Goal: Task Accomplishment & Management: Complete application form

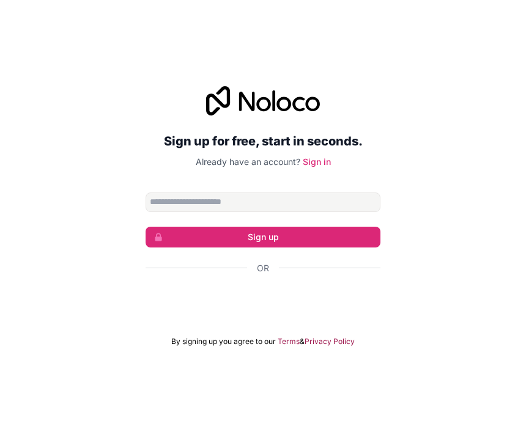
click at [330, 212] on input "Email address" at bounding box center [263, 203] width 235 height 20
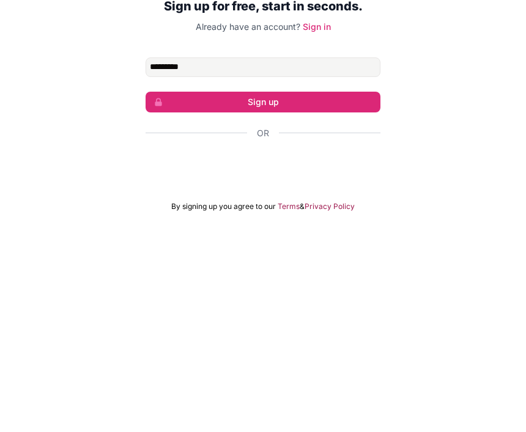
click at [464, 69] on div "Sign up for free, start in seconds. Already have an account? Sign in ********* …" at bounding box center [263, 216] width 526 height 295
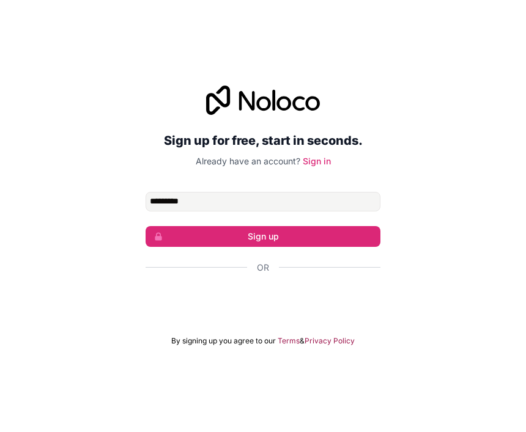
click at [332, 227] on button "Sign up" at bounding box center [263, 237] width 235 height 21
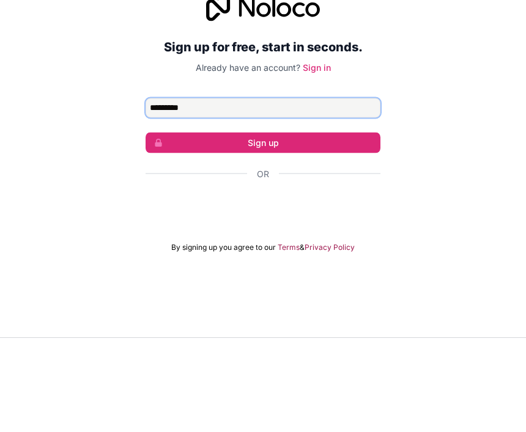
click at [263, 227] on button "Sign up" at bounding box center [263, 237] width 235 height 21
type input "*"
paste input "**********"
type input "**********"
click at [263, 227] on button "Sign up" at bounding box center [263, 237] width 235 height 21
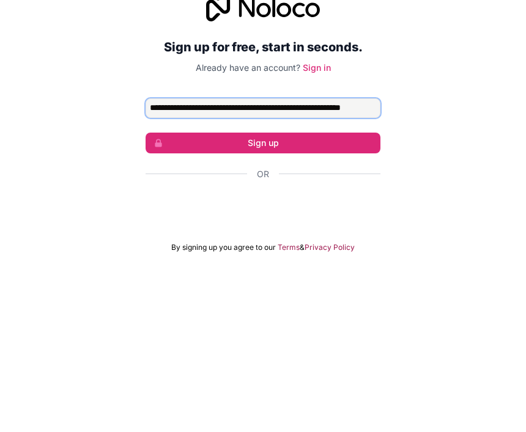
click at [263, 227] on button "Sign up" at bounding box center [263, 237] width 235 height 21
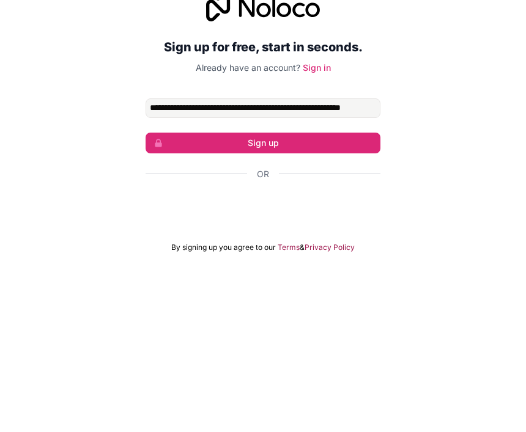
click at [346, 227] on button "Sign up" at bounding box center [263, 237] width 235 height 21
click at [326, 227] on button "Sign up" at bounding box center [263, 237] width 235 height 21
click at [272, 227] on button "Sign up" at bounding box center [263, 237] width 235 height 21
click at [271, 227] on button "Sign up" at bounding box center [263, 237] width 235 height 21
click at [290, 227] on button "Sign up" at bounding box center [263, 237] width 235 height 21
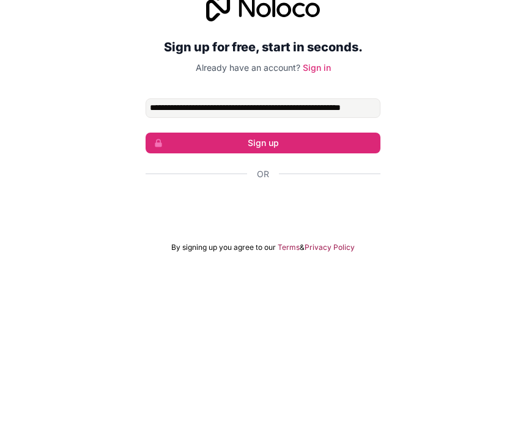
click at [317, 227] on button "Sign up" at bounding box center [263, 237] width 235 height 21
click at [314, 227] on button "Sign up" at bounding box center [263, 237] width 235 height 21
click at [272, 262] on div "Or" at bounding box center [263, 268] width 235 height 12
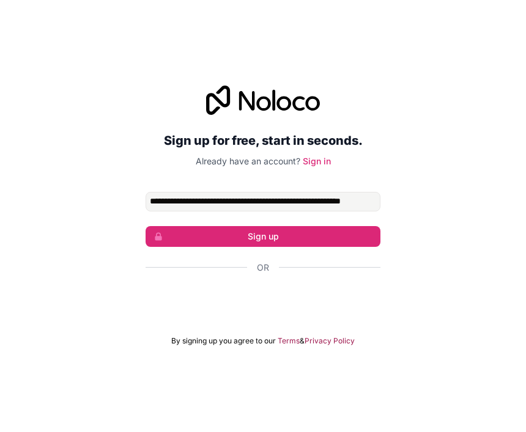
click at [285, 227] on button "Sign up" at bounding box center [263, 237] width 235 height 21
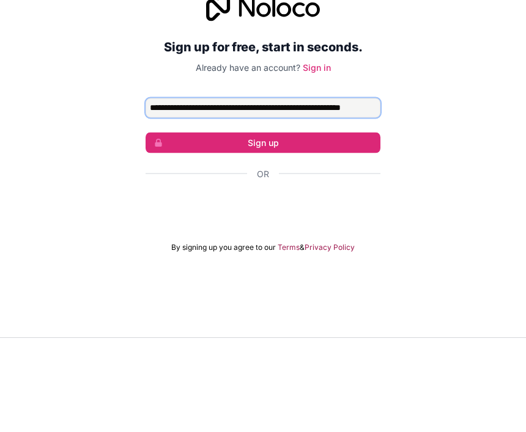
click at [263, 227] on button "Sign up" at bounding box center [263, 237] width 235 height 21
click at [445, 88] on div "**********" at bounding box center [263, 216] width 526 height 295
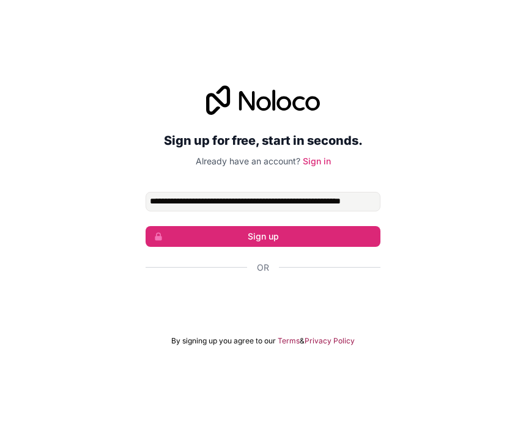
click at [282, 288] on div "Se connecter avec Google. S'ouvre dans un nouvel onglet." at bounding box center [263, 301] width 235 height 27
